Goal: Transaction & Acquisition: Purchase product/service

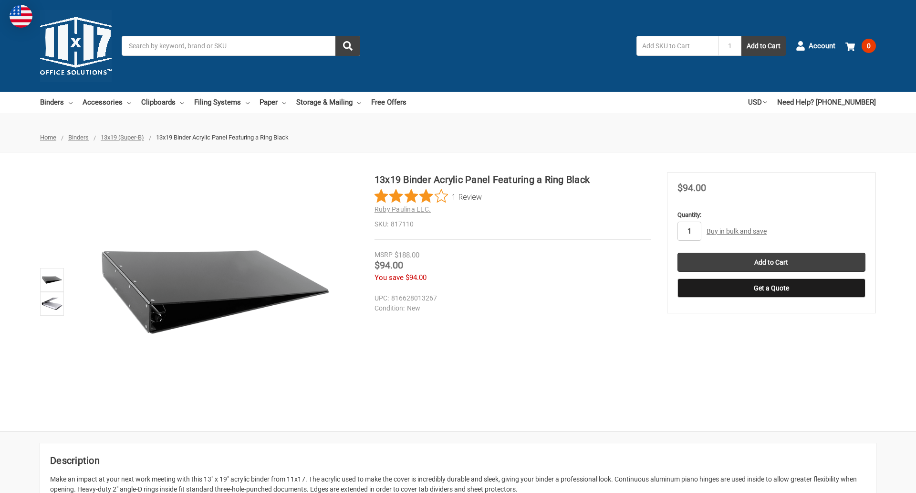
click at [689, 231] on input "1" at bounding box center [690, 230] width 24 height 19
type input "4"
click at [771, 288] on button "Get a Quote" at bounding box center [772, 287] width 188 height 19
click at [771, 262] on input "Add to Cart" at bounding box center [772, 261] width 188 height 19
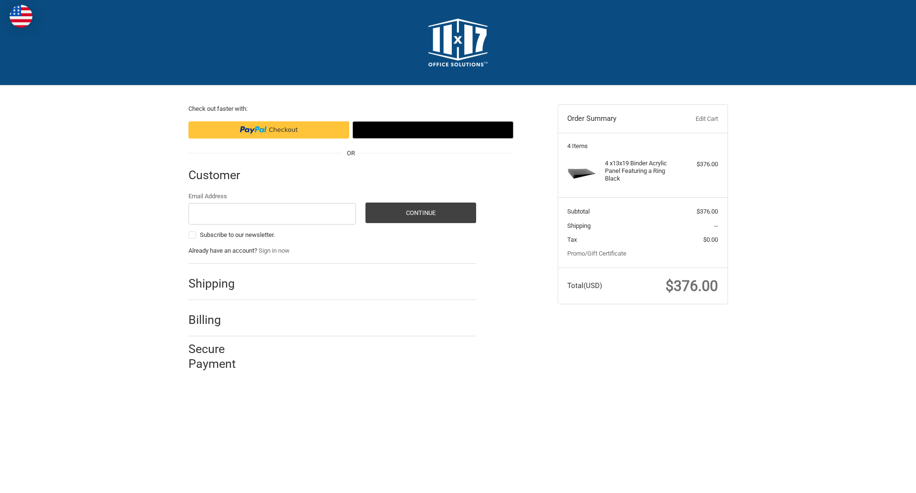
click at [272, 213] on input "Email Address" at bounding box center [273, 213] width 168 height 21
type input "[EMAIL_ADDRESS][DOMAIN_NAME]"
click at [420, 212] on button "Continue" at bounding box center [421, 212] width 111 height 21
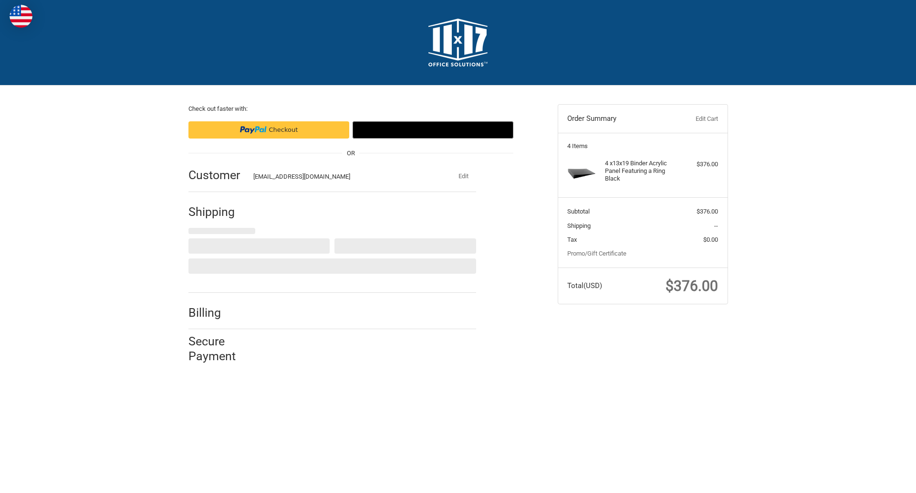
select select "US"
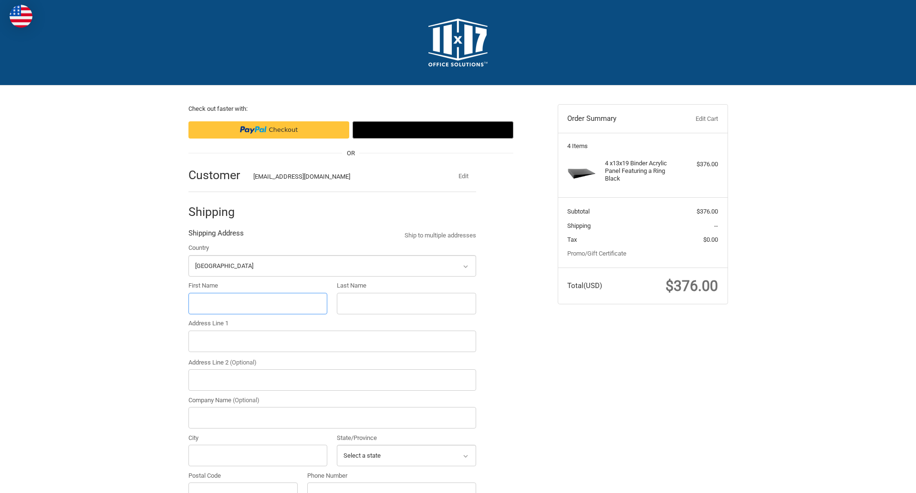
click at [258, 303] on input "First Name" at bounding box center [258, 303] width 139 height 21
type input "reflectiz"
click at [406, 303] on input "Last Name" at bounding box center [406, 303] width 139 height 21
type input "bigcommerce"
click at [243, 482] on input "Postal Code" at bounding box center [244, 492] width 110 height 21
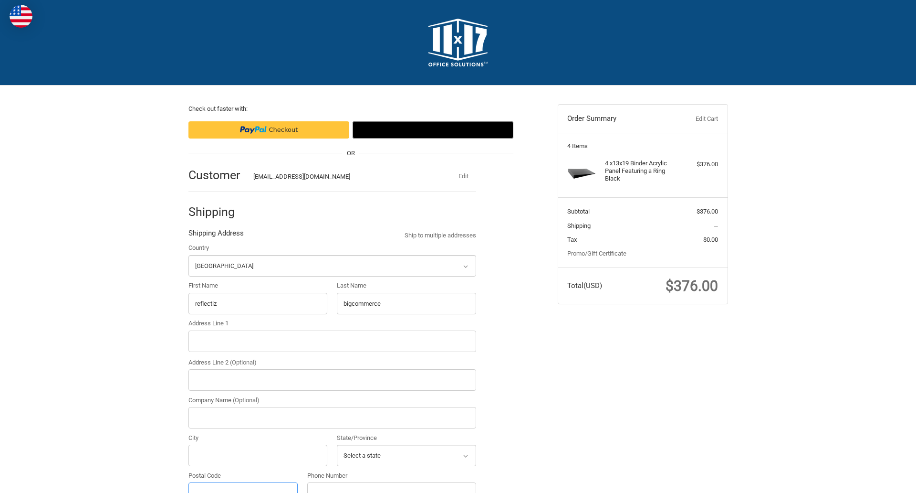
scroll to position [10, 0]
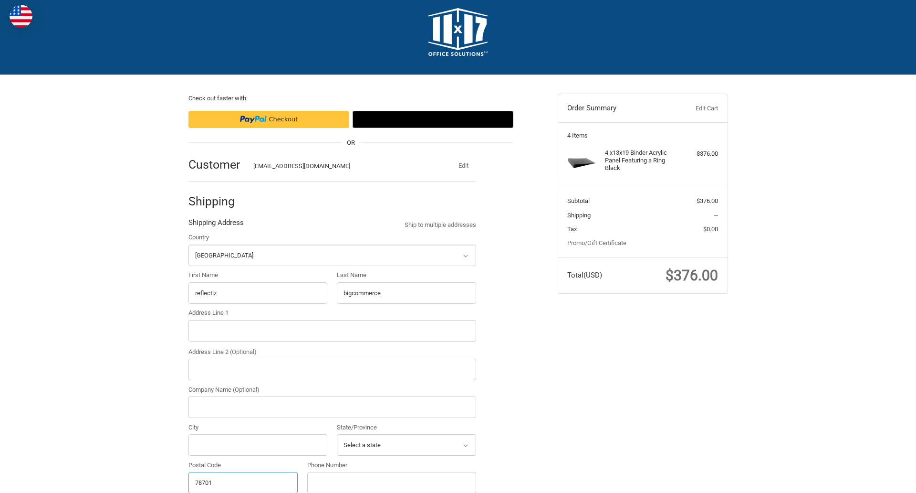
click at [243, 482] on input "78701" at bounding box center [244, 482] width 110 height 21
type input "78701"
click at [332, 330] on input "Address Line 1" at bounding box center [333, 330] width 288 height 21
type input "[STREET_ADDRESS]"
click at [216, 225] on legend "Shipping Address" at bounding box center [216, 224] width 55 height 15
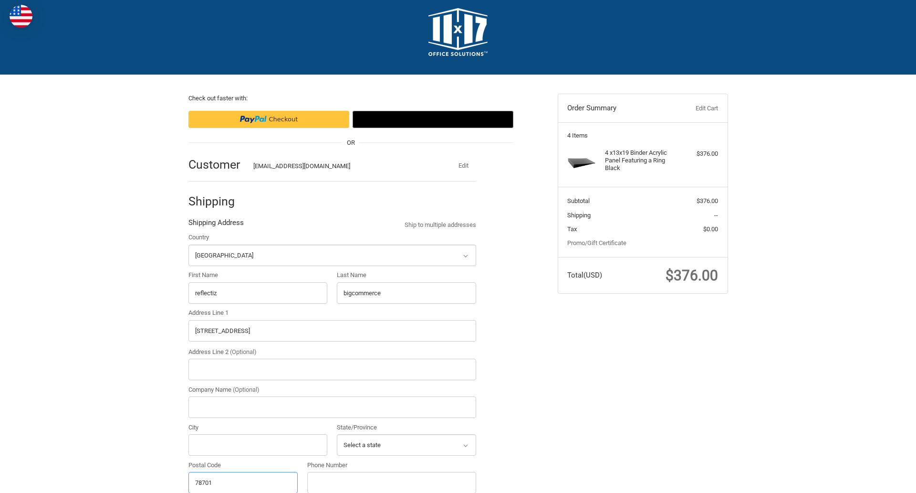
click at [243, 482] on input "78701" at bounding box center [244, 482] width 110 height 21
type input "78701"
select select "[GEOGRAPHIC_DATA]"
click at [332, 369] on input "Address Line 2 (Optional)" at bounding box center [333, 368] width 288 height 21
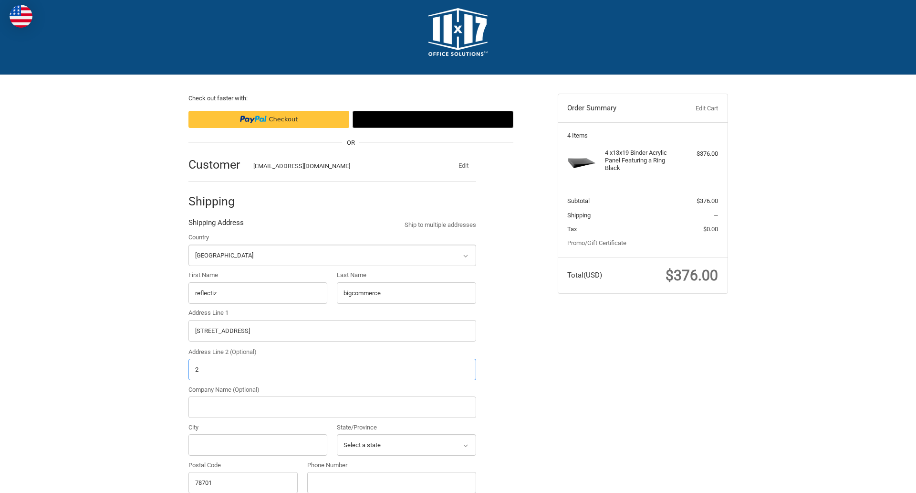
type input "2"
click at [258, 444] on input "City" at bounding box center [258, 444] width 139 height 21
click at [258, 444] on input "Austin" at bounding box center [258, 444] width 139 height 21
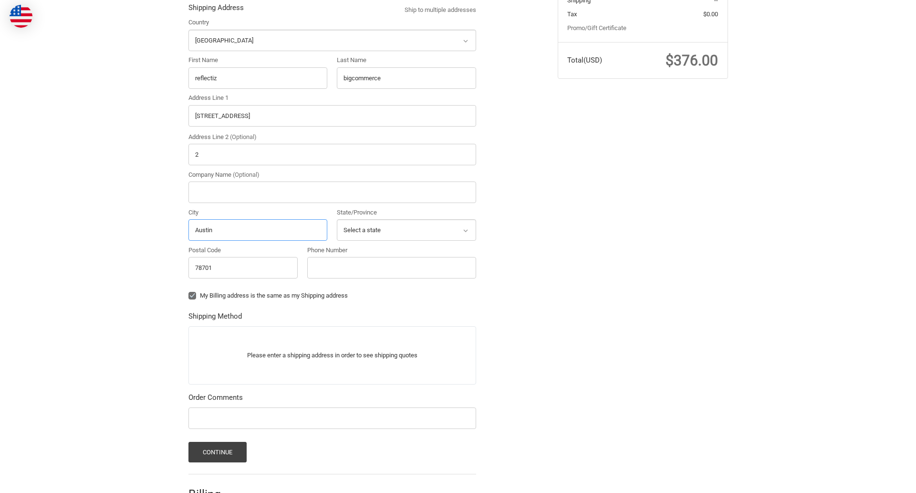
scroll to position [298, 0]
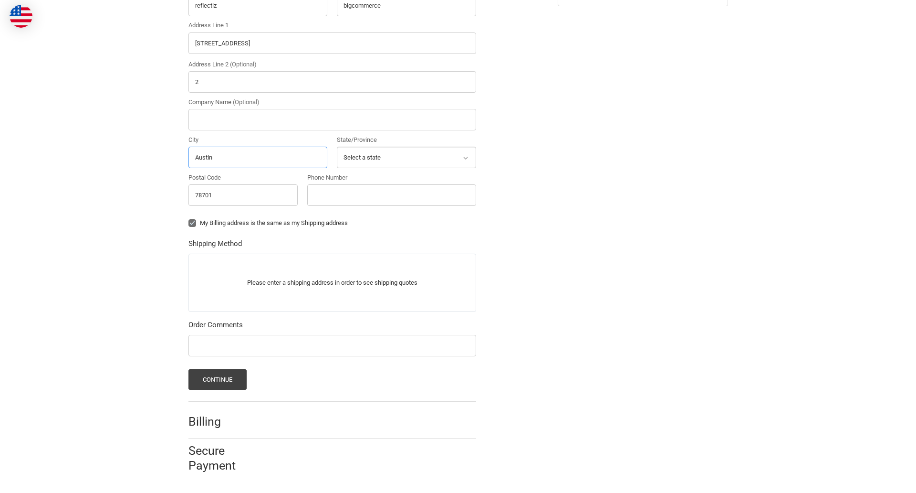
type input "Austin"
click at [391, 195] on input "Phone Number" at bounding box center [391, 194] width 169 height 21
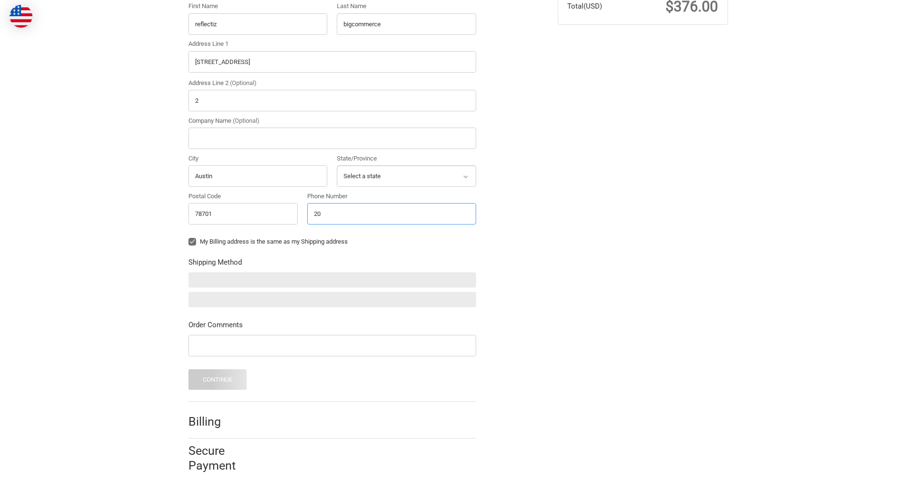
scroll to position [279, 0]
type input "2025550150"
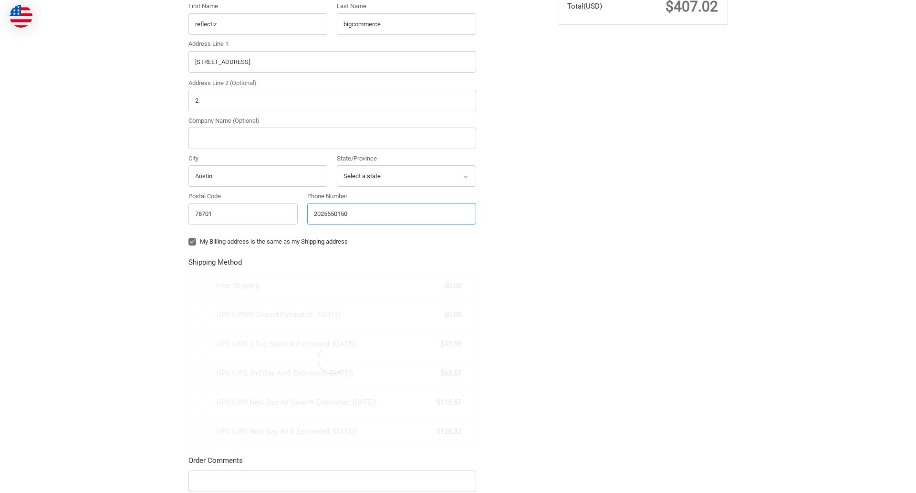
scroll to position [298, 0]
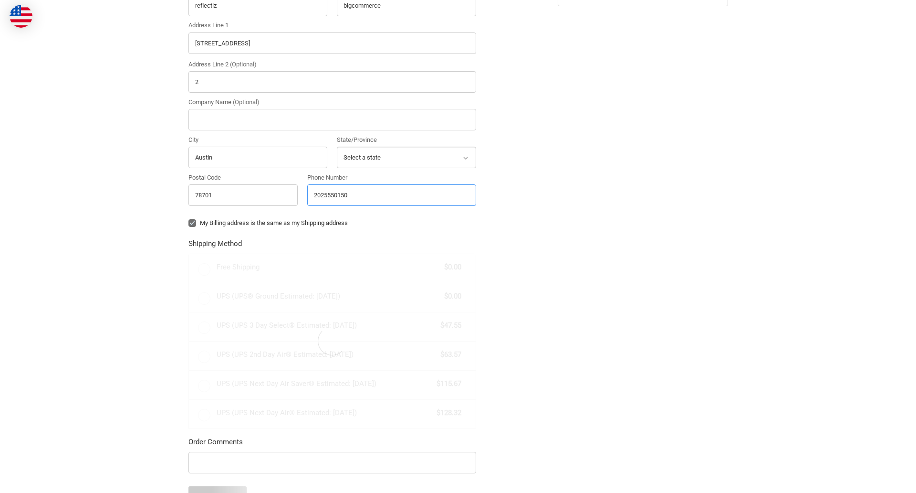
radio input "true"
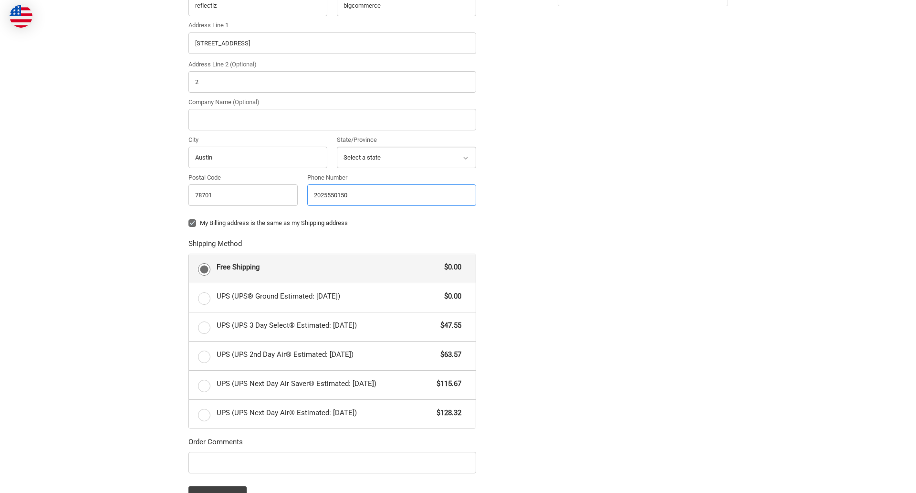
type input "2025550150"
click at [332, 119] on input "Company Name (Optional)" at bounding box center [333, 119] width 288 height 21
type input "bigcommerce"
click at [189, 230] on form "Country Select a country [GEOGRAPHIC_DATA] [GEOGRAPHIC_DATA] [GEOGRAPHIC_DATA] …" at bounding box center [333, 225] width 288 height 561
click at [189, 474] on form "Country Select a country [GEOGRAPHIC_DATA] [GEOGRAPHIC_DATA] [GEOGRAPHIC_DATA] …" at bounding box center [333, 225] width 288 height 561
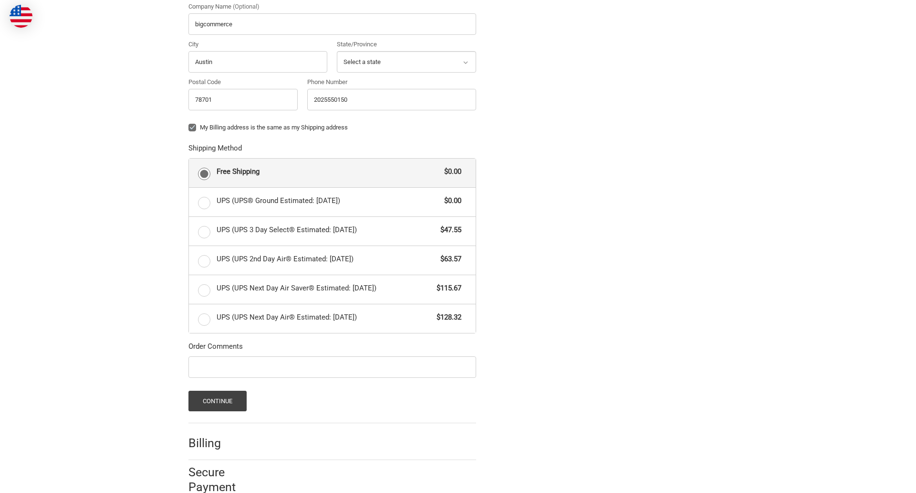
scroll to position [415, 0]
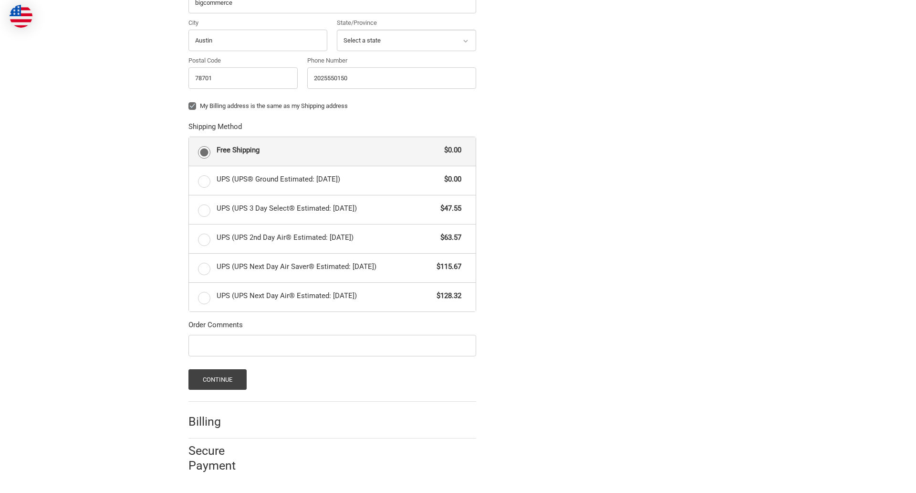
click at [332, 151] on span "Free Shipping" at bounding box center [328, 150] width 223 height 11
click at [189, 137] on input "Free Shipping $0.00" at bounding box center [189, 137] width 0 height 0
click at [217, 379] on button "Continue" at bounding box center [218, 379] width 59 height 21
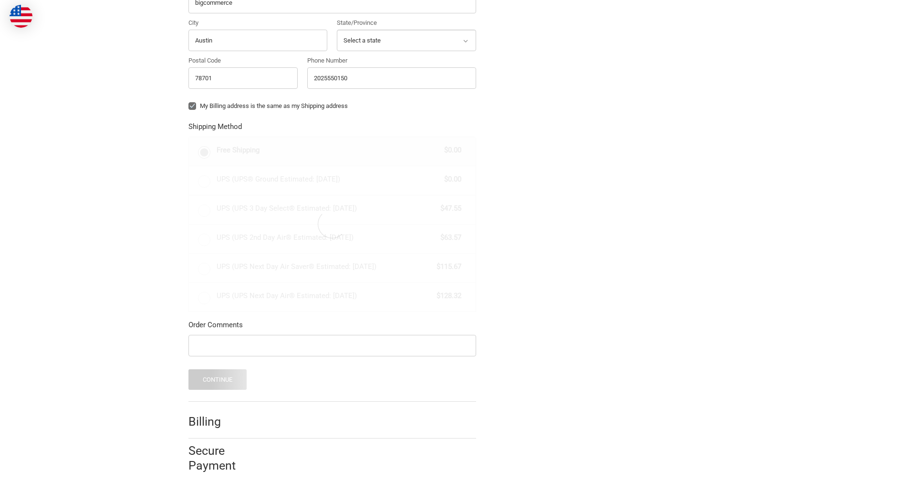
scroll to position [0, 0]
